Goal: Task Accomplishment & Management: Manage account settings

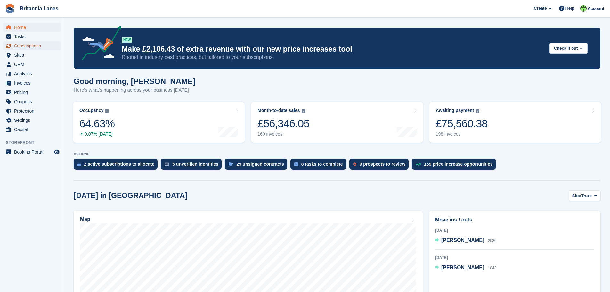
drag, startPoint x: 33, startPoint y: 48, endPoint x: 107, endPoint y: 32, distance: 75.3
click at [33, 48] on span "Subscriptions" at bounding box center [33, 45] width 38 height 9
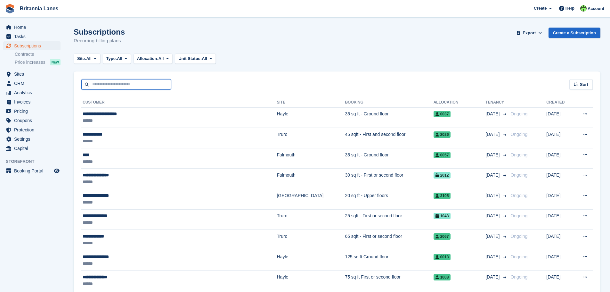
click at [126, 86] on input "text" at bounding box center [126, 84] width 90 height 11
type input "***"
click at [139, 86] on input "***" at bounding box center [126, 84] width 90 height 11
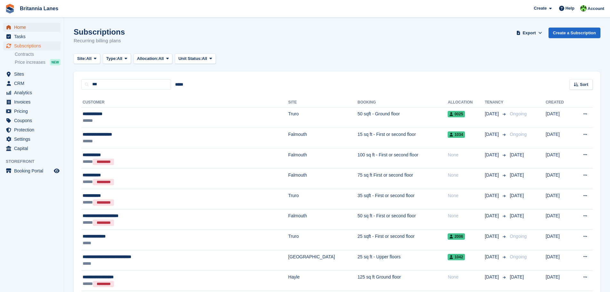
click at [23, 28] on span "Home" at bounding box center [33, 27] width 38 height 9
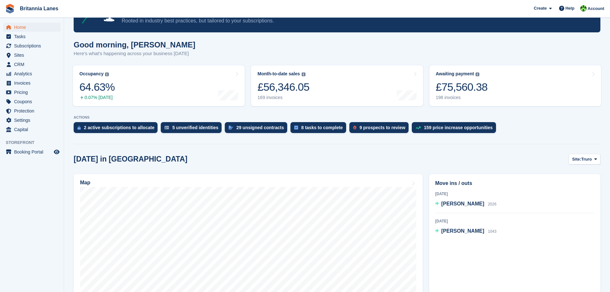
scroll to position [32, 0]
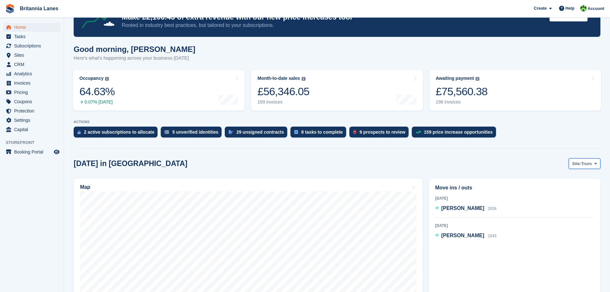
click at [585, 163] on span "Truro" at bounding box center [586, 163] width 11 height 6
click at [566, 202] on link "[GEOGRAPHIC_DATA]" at bounding box center [569, 202] width 58 height 12
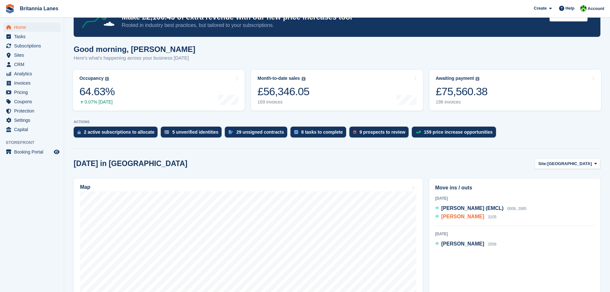
click at [468, 217] on span "[PERSON_NAME]" at bounding box center [462, 216] width 43 height 5
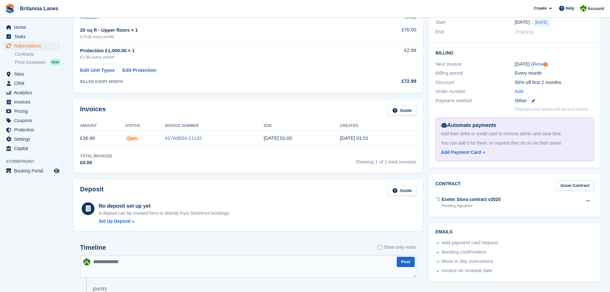
scroll to position [128, 0]
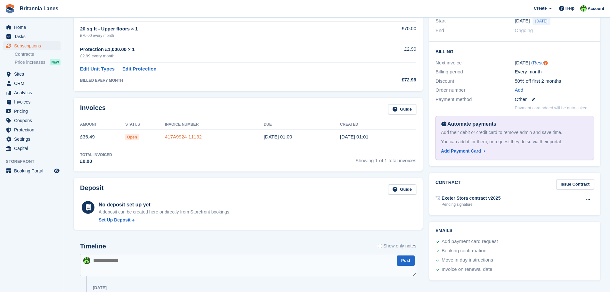
click at [174, 136] on link "417A9924-11132" at bounding box center [183, 136] width 37 height 5
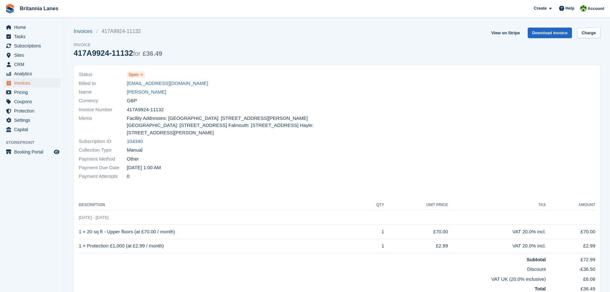
click at [134, 75] on span "Open" at bounding box center [134, 75] width 10 height 6
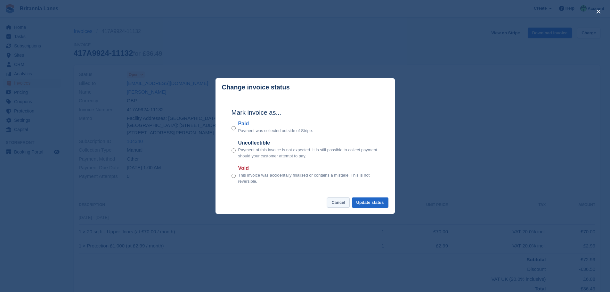
click at [345, 203] on button "Cancel" at bounding box center [338, 202] width 23 height 11
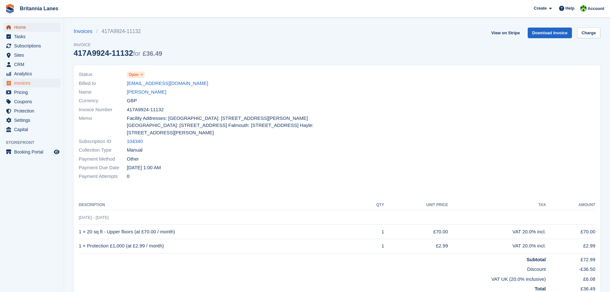
click at [22, 28] on span "Home" at bounding box center [33, 27] width 38 height 9
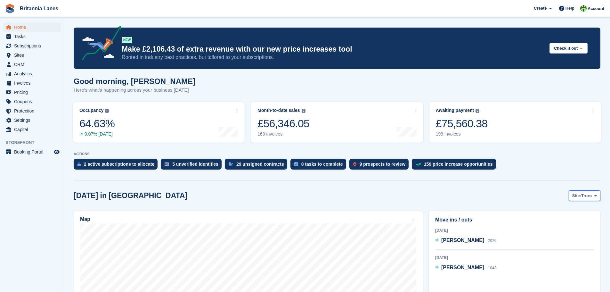
click at [578, 198] on span "Site:" at bounding box center [576, 195] width 9 height 6
click at [560, 233] on link "[GEOGRAPHIC_DATA]" at bounding box center [569, 234] width 58 height 12
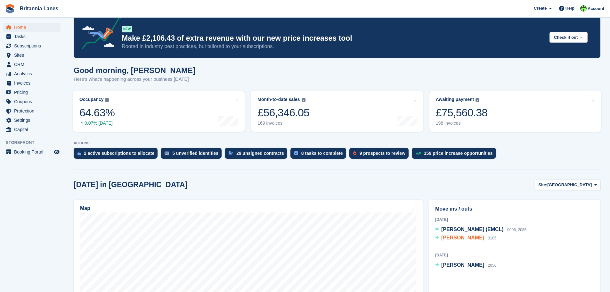
scroll to position [160, 0]
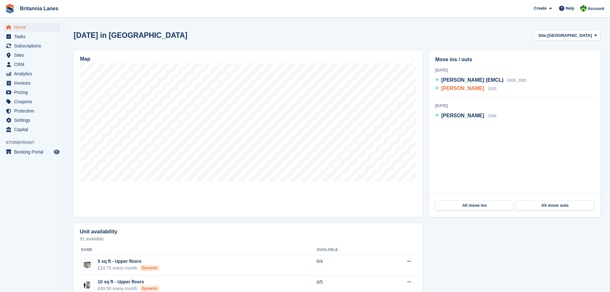
click at [465, 91] on span "[PERSON_NAME]" at bounding box center [462, 88] width 43 height 5
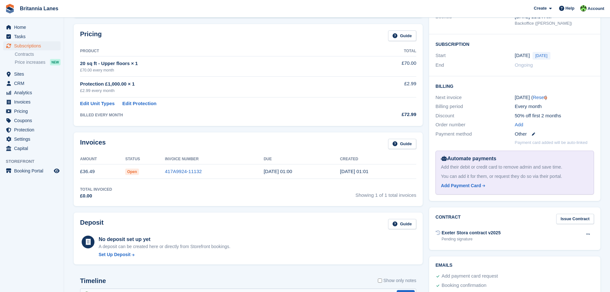
scroll to position [96, 0]
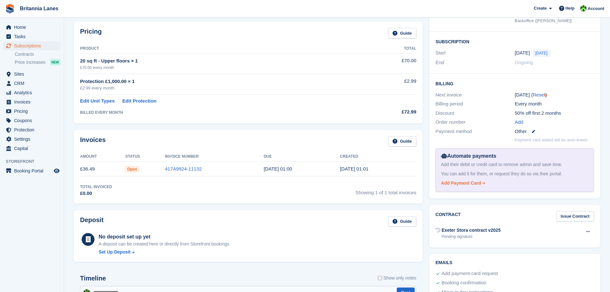
click at [466, 184] on div "Add Payment Card" at bounding box center [461, 183] width 40 height 7
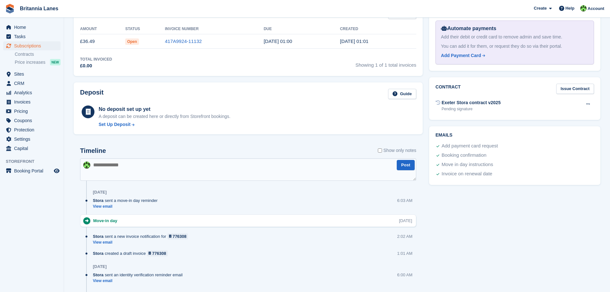
scroll to position [224, 0]
click at [114, 124] on div "Set Up Deposit" at bounding box center [115, 123] width 32 height 7
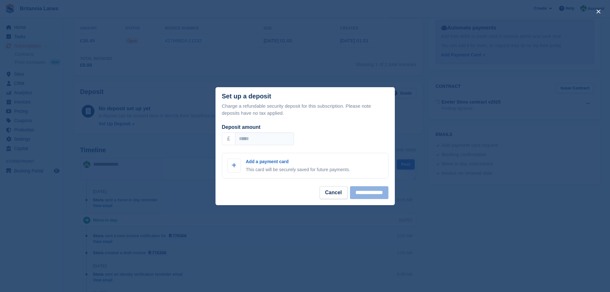
click at [326, 134] on div "£ *****" at bounding box center [305, 138] width 167 height 13
click at [237, 167] on span at bounding box center [234, 165] width 8 height 8
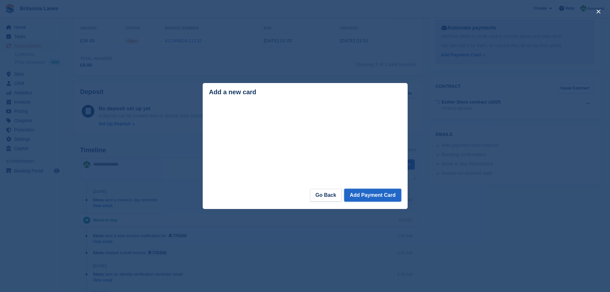
click at [363, 192] on button "Add Payment Card" at bounding box center [372, 195] width 57 height 13
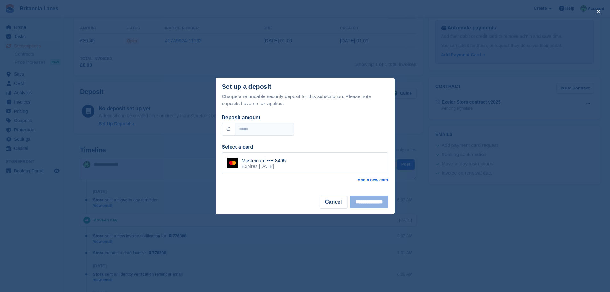
click at [316, 163] on div "Mastercard •••• 8405 Expires March 2029" at bounding box center [305, 163] width 167 height 22
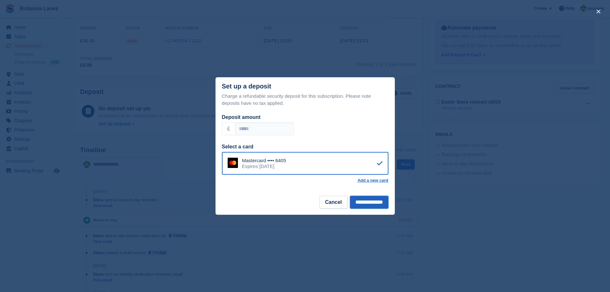
click at [370, 205] on input "**********" at bounding box center [369, 202] width 38 height 13
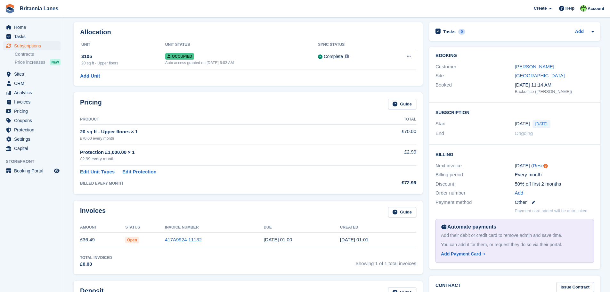
scroll to position [96, 0]
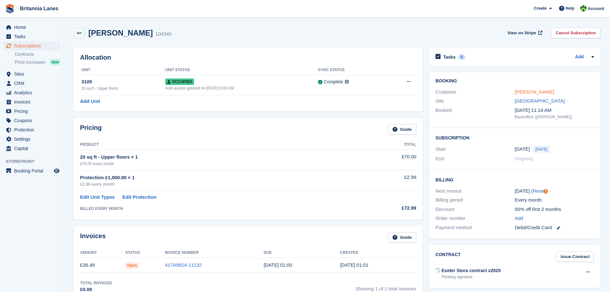
click at [527, 93] on link "[PERSON_NAME]" at bounding box center [534, 91] width 39 height 5
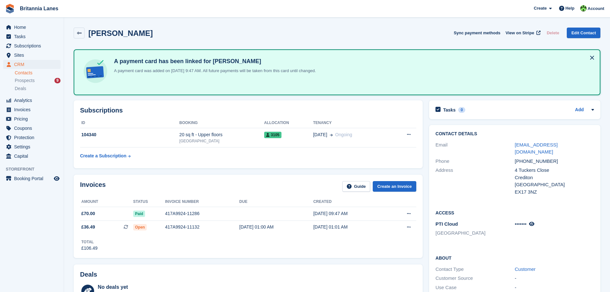
click at [530, 220] on div "•••••••" at bounding box center [554, 223] width 79 height 7
click at [533, 221] on icon at bounding box center [531, 223] width 5 height 5
click at [33, 29] on span "Home" at bounding box center [33, 27] width 38 height 9
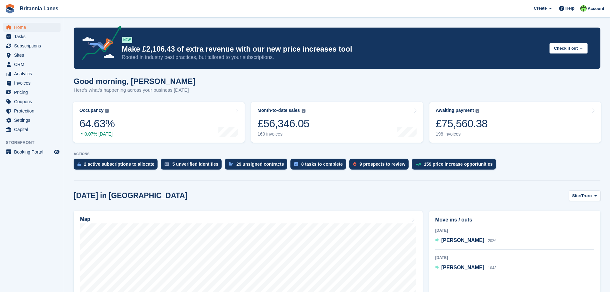
scroll to position [37, 0]
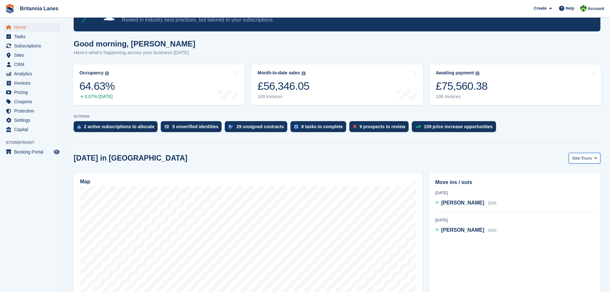
click at [582, 155] on span "Truro" at bounding box center [586, 158] width 11 height 6
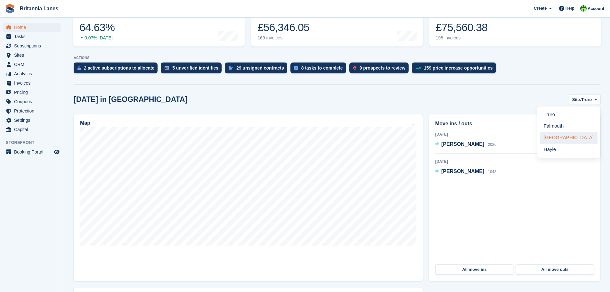
click at [578, 139] on link "[GEOGRAPHIC_DATA]" at bounding box center [569, 138] width 58 height 12
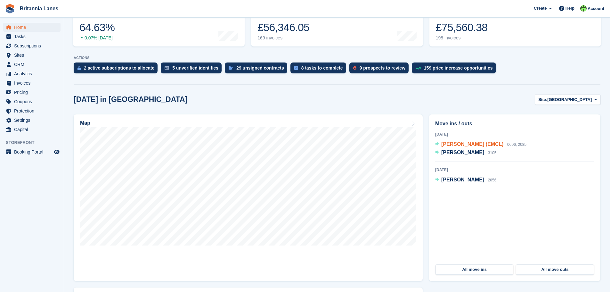
click at [462, 145] on span "[PERSON_NAME] (EMCL)" at bounding box center [472, 143] width 62 height 5
